Goal: Information Seeking & Learning: Check status

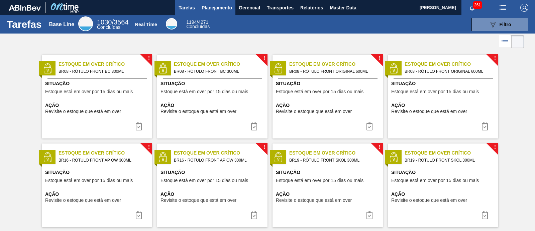
click at [214, 4] on span "Planejamento" at bounding box center [217, 8] width 30 height 8
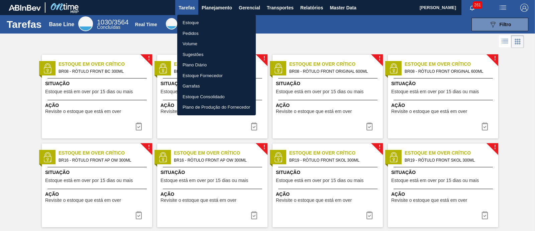
click at [202, 23] on li "Estoque" at bounding box center [216, 22] width 79 height 11
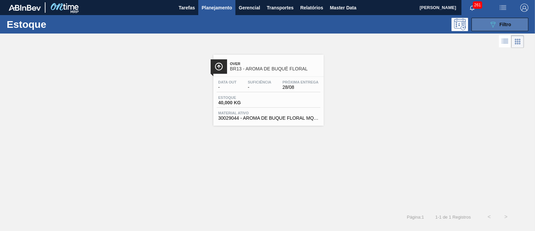
click at [509, 28] on div "089F7B8B-B2A5-4AFE-B5C0-19BA573D28AC Filtro" at bounding box center [500, 24] width 22 height 8
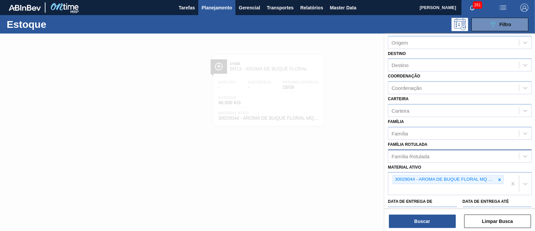
scroll to position [41, 0]
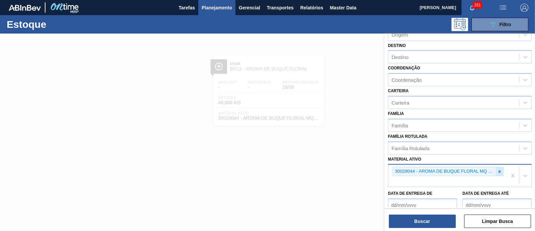
click at [498, 169] on icon at bounding box center [500, 171] width 5 height 5
click at [497, 167] on div "30029044 - AROMA DE BUQUE FLORAL MQ 367 705 4" at bounding box center [448, 175] width 119 height 22
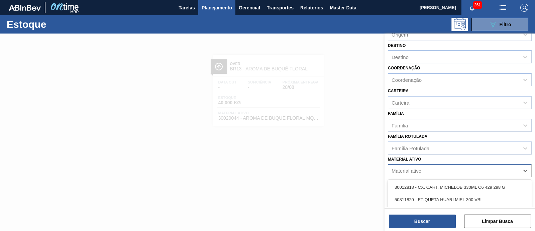
paste ativo "30003526"
type ativo "30003526"
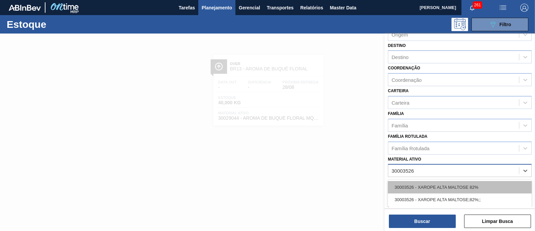
click at [490, 181] on div "30003526 - XAROPE ALTA MALTOSE 82%" at bounding box center [460, 187] width 144 height 12
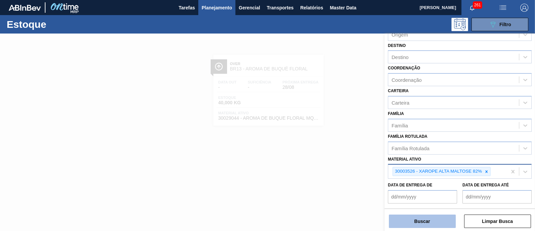
click at [432, 217] on button "Buscar" at bounding box center [422, 220] width 67 height 13
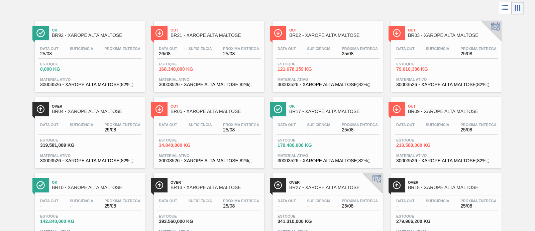
scroll to position [0, 0]
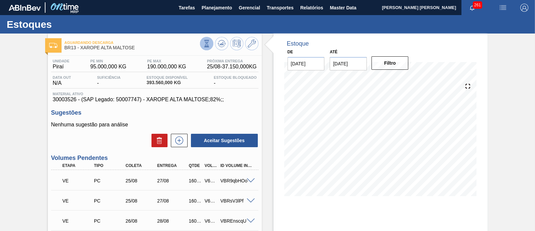
click at [212, 46] on button at bounding box center [206, 43] width 13 height 13
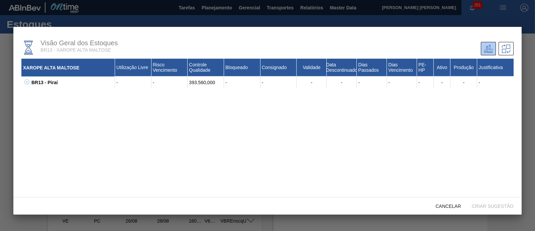
click at [27, 82] on icon at bounding box center [26, 81] width 5 height 5
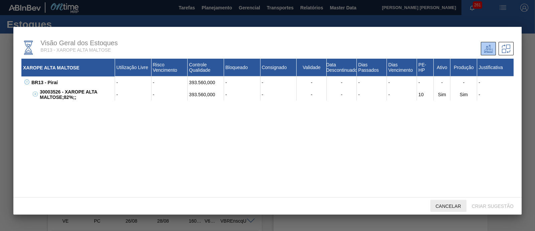
click at [439, 201] on div "Cancelar" at bounding box center [449, 205] width 36 height 12
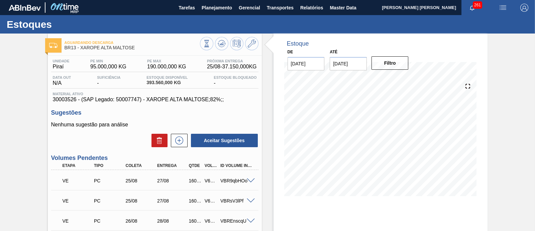
click at [346, 64] on input "01/11/2025" at bounding box center [348, 63] width 37 height 13
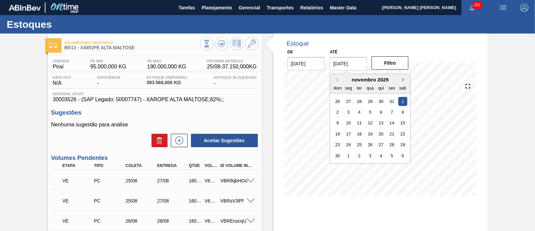
click at [404, 79] on button "Next Month" at bounding box center [405, 79] width 5 height 5
click at [404, 139] on div "28 29 30 31 1 2 3" at bounding box center [371, 144] width 76 height 11
click at [403, 141] on div "3" at bounding box center [403, 144] width 9 height 9
type input "03/01/2026"
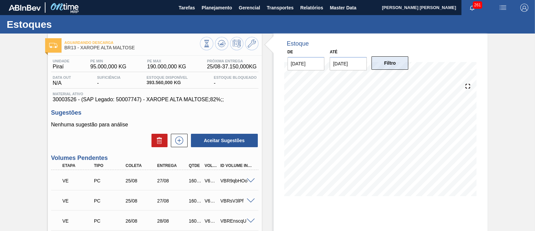
click at [394, 63] on button "Filtro" at bounding box center [390, 62] width 37 height 13
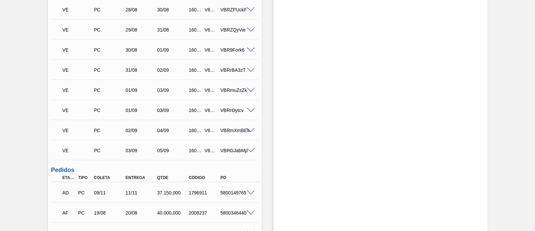
scroll to position [334, 0]
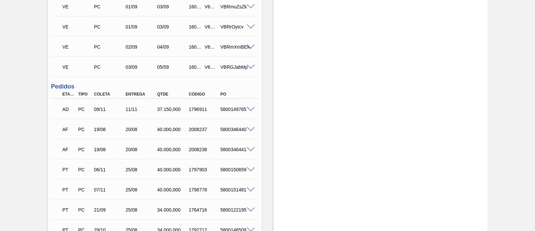
click at [250, 108] on span at bounding box center [251, 109] width 8 height 5
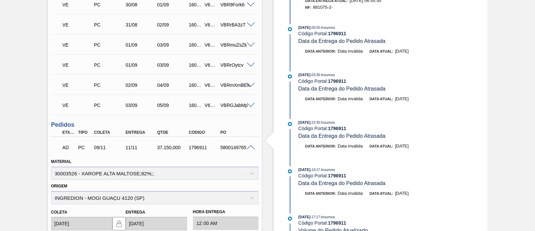
scroll to position [292, 0]
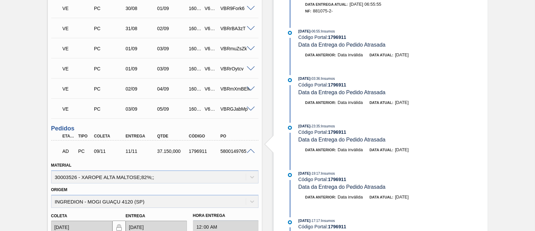
click at [251, 150] on span at bounding box center [251, 151] width 8 height 5
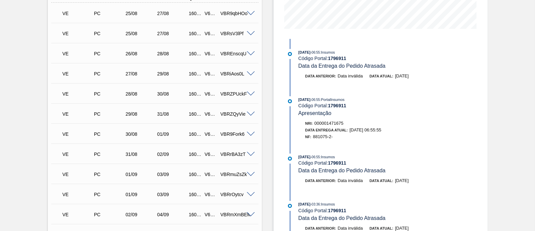
scroll to position [0, 0]
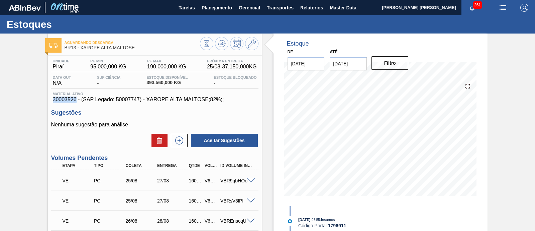
drag, startPoint x: 64, startPoint y: 102, endPoint x: 48, endPoint y: 99, distance: 16.3
copy span "30003526"
drag, startPoint x: 79, startPoint y: 47, endPoint x: 139, endPoint y: 51, distance: 60.0
click at [139, 51] on div "Aguardando Descarga BR13 - XAROPE ALTA MALTOSE" at bounding box center [133, 45] width 136 height 15
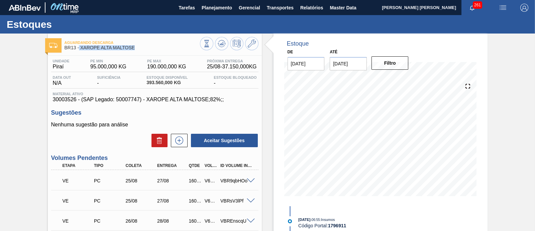
copy span "XAROPE ALTA MALTOSE"
drag, startPoint x: 77, startPoint y: 99, endPoint x: 51, endPoint y: 102, distance: 26.2
click at [51, 102] on div "Material ativo 30003526 - (SAP Legado: 50007747) - XAROPE ALTA MALTOSE;82%;;" at bounding box center [154, 97] width 207 height 11
copy span "30003526"
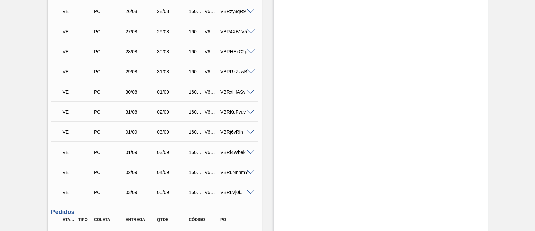
scroll to position [334, 0]
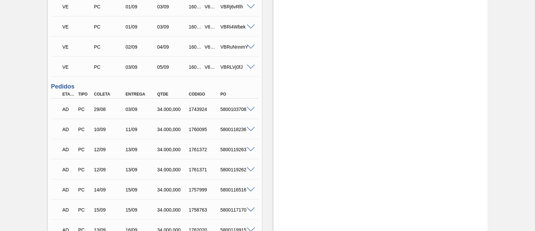
click at [253, 110] on span at bounding box center [251, 109] width 8 height 5
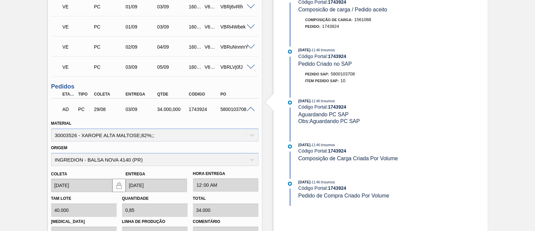
click at [252, 110] on span at bounding box center [251, 109] width 8 height 5
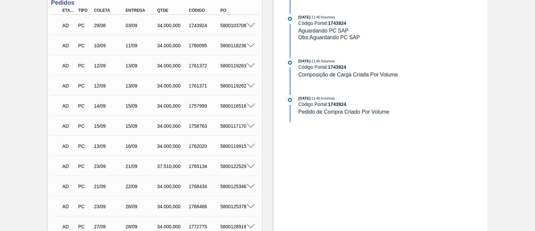
scroll to position [418, 0]
click at [252, 27] on span at bounding box center [251, 25] width 8 height 5
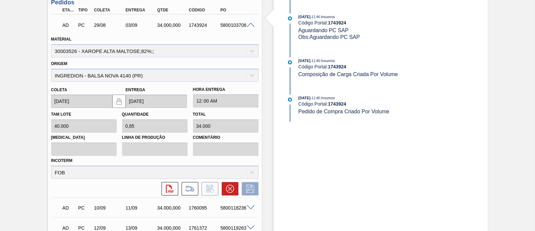
click at [252, 27] on span at bounding box center [251, 25] width 8 height 5
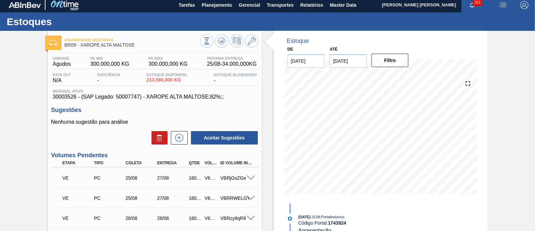
scroll to position [0, 0]
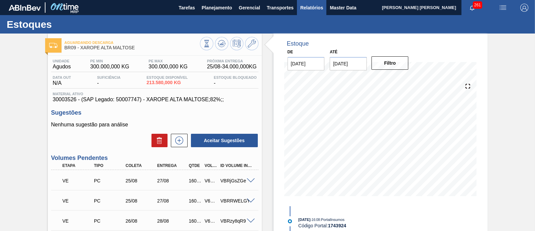
click at [315, 9] on span "Relatórios" at bounding box center [312, 8] width 23 height 8
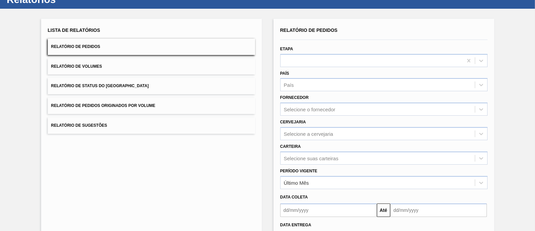
scroll to position [41, 0]
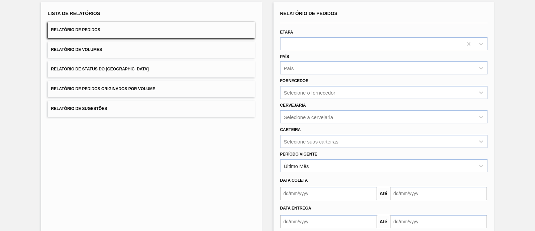
click at [203, 87] on button "Relatório de Pedidos Originados por Volume" at bounding box center [151, 89] width 207 height 16
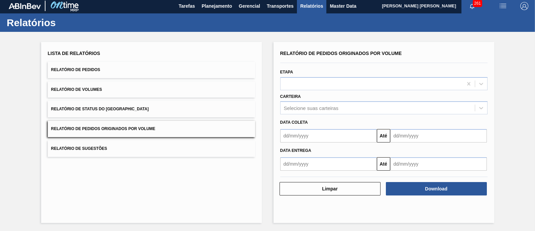
click at [307, 142] on div "Data entrega Até" at bounding box center [384, 156] width 213 height 28
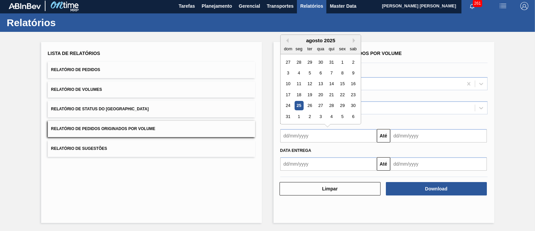
click at [308, 138] on input "text" at bounding box center [328, 135] width 97 height 13
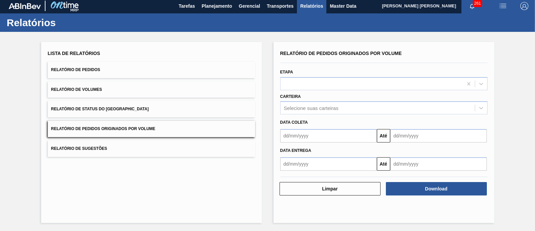
click at [229, 179] on div "Lista de Relatórios Relatório de Pedidos Relatório de Volumes Relatório de Stat…" at bounding box center [151, 132] width 221 height 181
click at [310, 86] on div at bounding box center [372, 84] width 182 height 10
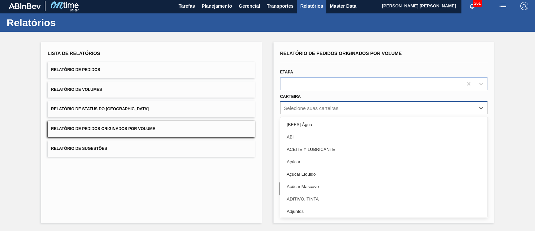
click at [306, 107] on div "Selecione suas carteiras" at bounding box center [311, 108] width 55 height 6
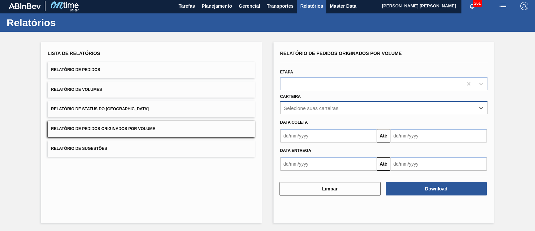
click at [306, 107] on div "Selecione suas carteiras" at bounding box center [311, 108] width 55 height 6
